Goal: Information Seeking & Learning: Learn about a topic

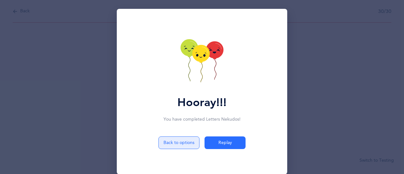
click at [187, 142] on button "Back to options" at bounding box center [179, 142] width 41 height 13
select select "1"
select select "single"
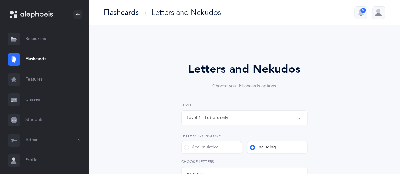
click at [38, 40] on link "Resources" at bounding box center [44, 39] width 88 height 20
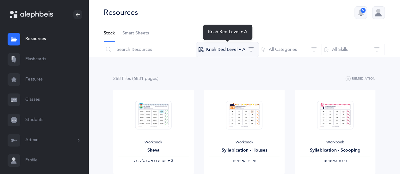
click at [232, 50] on button "Kriah Red Level • A" at bounding box center [227, 49] width 63 height 15
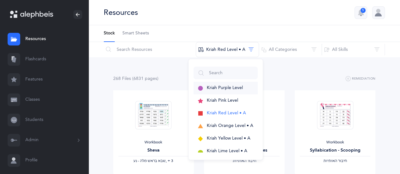
click at [219, 89] on span "Kriah Purple Level" at bounding box center [225, 87] width 36 height 5
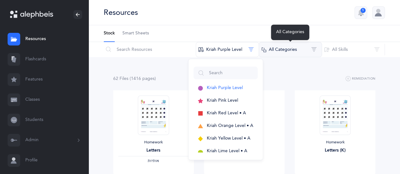
click at [315, 48] on button "All Categories" at bounding box center [289, 49] width 63 height 15
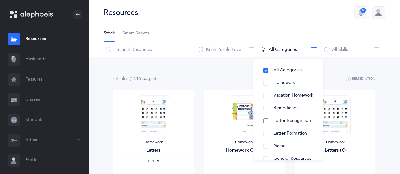
click at [303, 120] on span "Letter Recognition" at bounding box center [291, 120] width 37 height 5
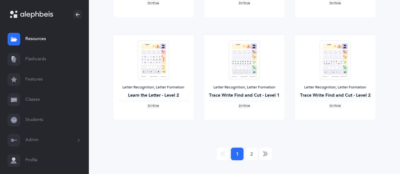
scroll to position [570, 0]
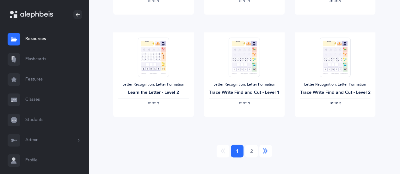
click at [265, 150] on icon "Next" at bounding box center [265, 151] width 5 height 6
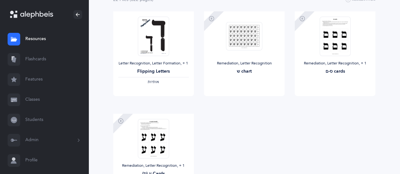
scroll to position [0, 0]
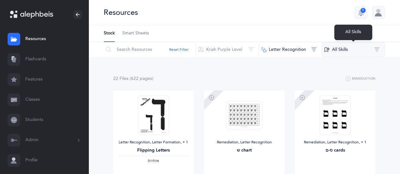
click at [330, 52] on button "All Skills" at bounding box center [352, 49] width 63 height 15
click at [338, 49] on button "All Skills" at bounding box center [352, 49] width 63 height 15
click at [337, 51] on button "All Skills" at bounding box center [352, 49] width 63 height 15
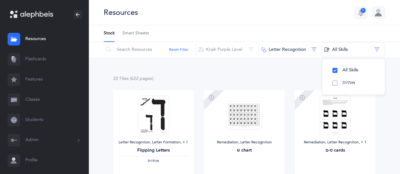
click at [334, 84] on button "אותיות" at bounding box center [353, 83] width 52 height 13
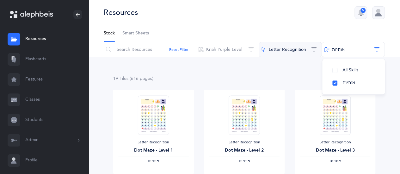
click at [313, 52] on button "Letter Recognition" at bounding box center [289, 49] width 63 height 15
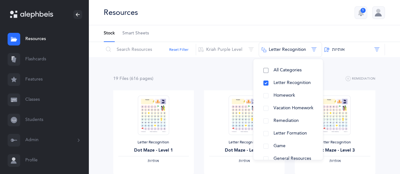
click at [266, 69] on button "All Categories" at bounding box center [287, 70] width 59 height 13
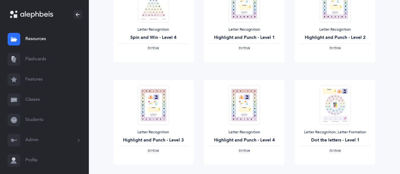
scroll to position [572, 0]
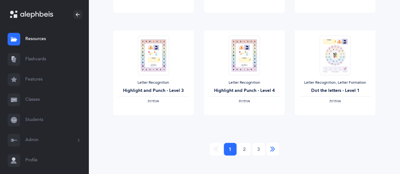
click at [271, 152] on icon "Next" at bounding box center [272, 149] width 5 height 6
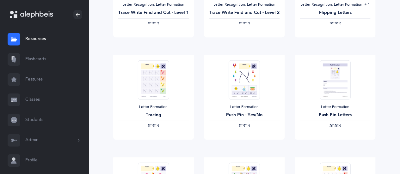
scroll to position [242, 0]
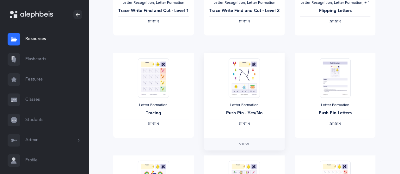
click at [245, 94] on img at bounding box center [243, 77] width 31 height 39
click at [244, 146] on span "View" at bounding box center [244, 144] width 10 height 6
